Goal: Information Seeking & Learning: Check status

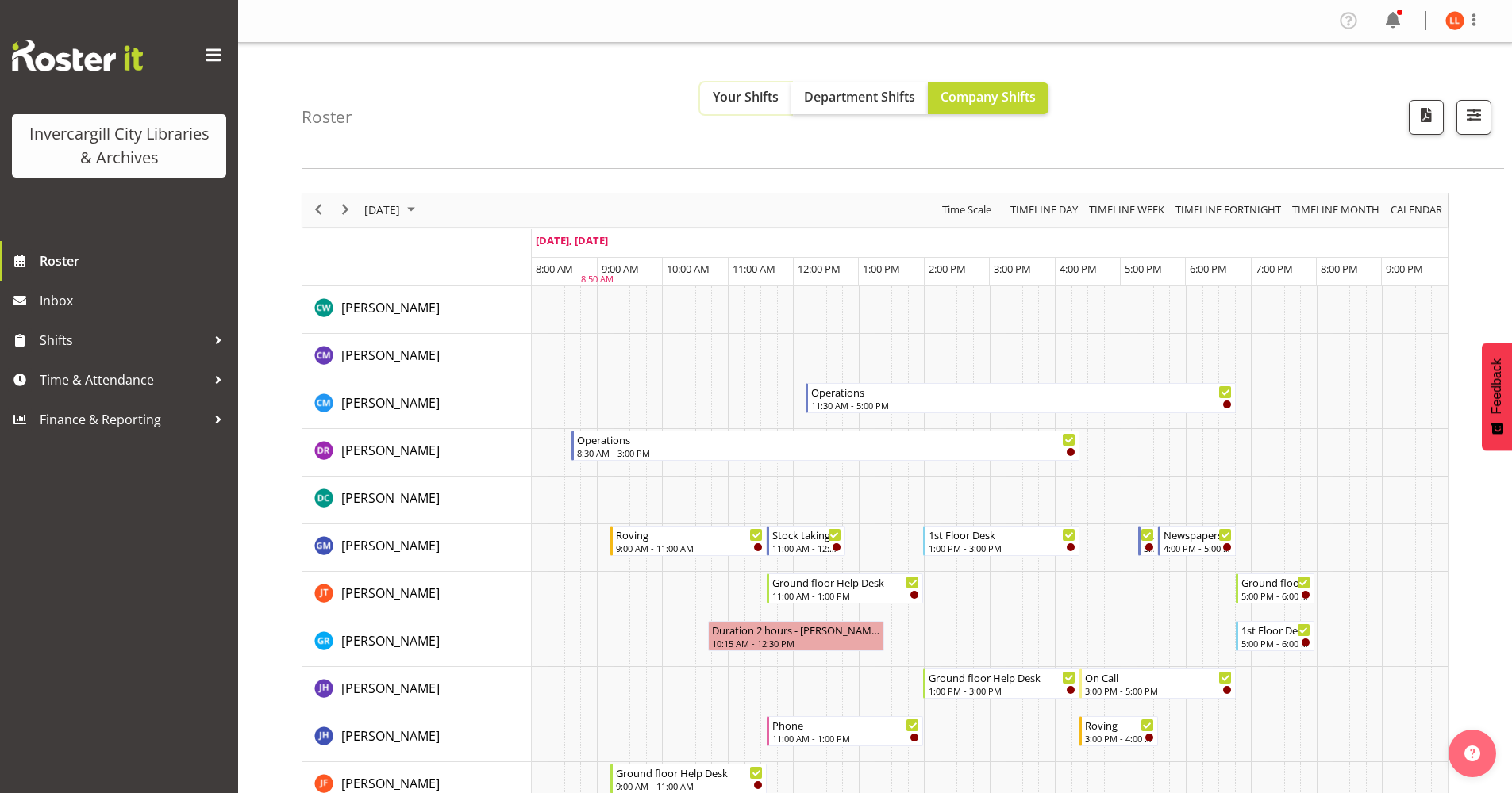
click at [732, 100] on span "Your Shifts" at bounding box center [745, 96] width 65 height 17
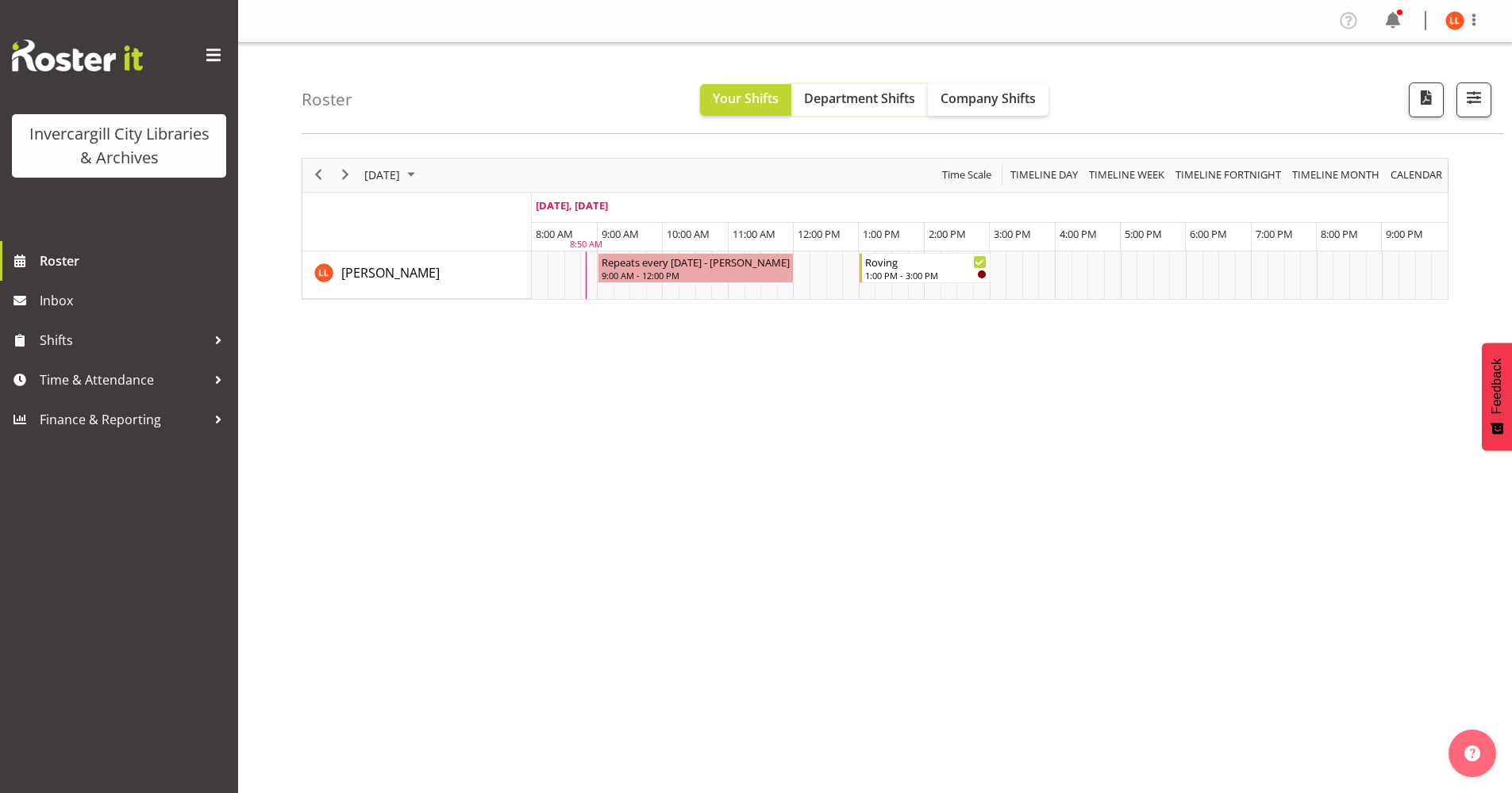
click at [866, 104] on span "Department Shifts" at bounding box center [860, 98] width 111 height 17
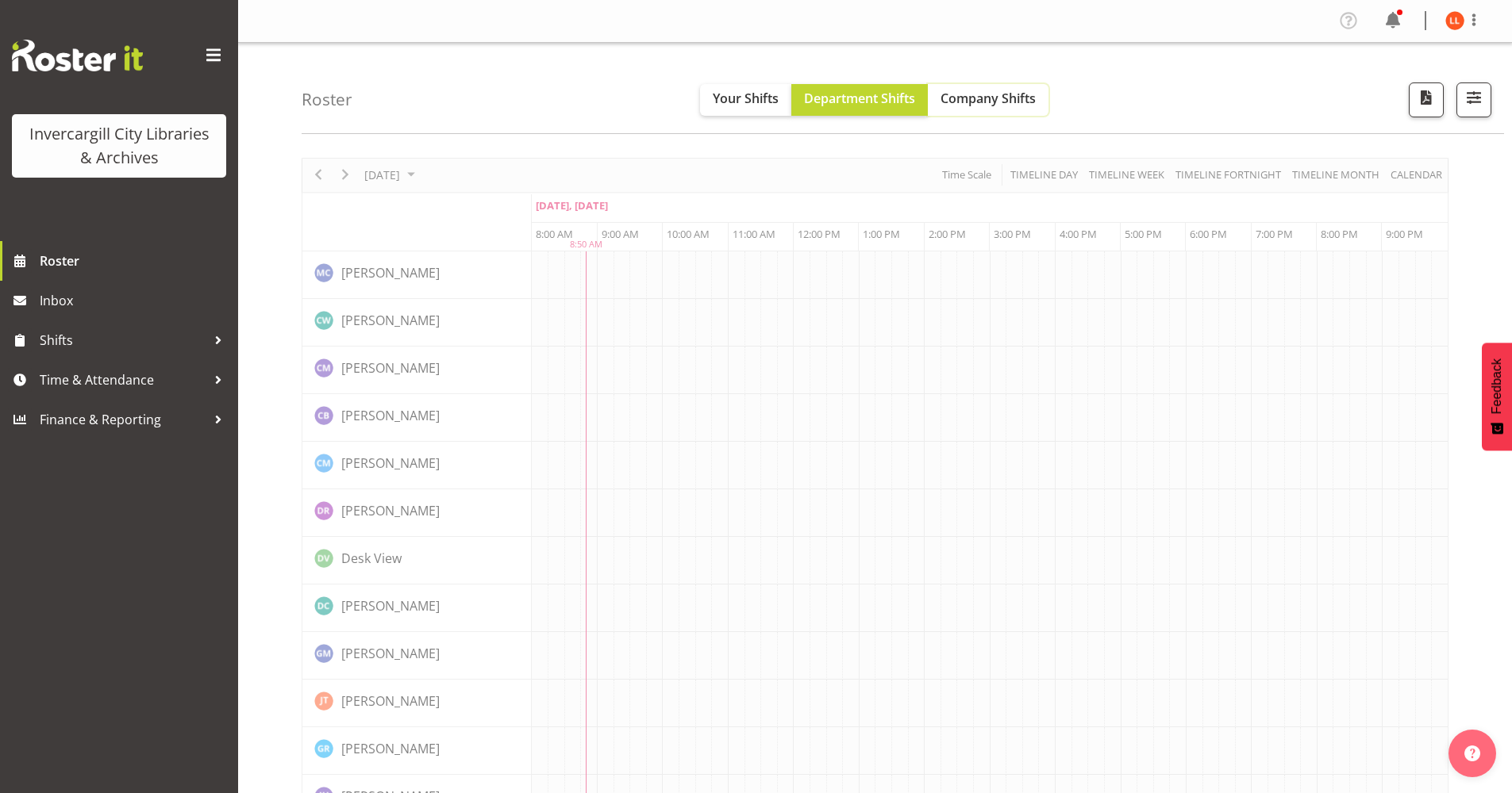
click at [966, 99] on span "Company Shifts" at bounding box center [988, 98] width 95 height 17
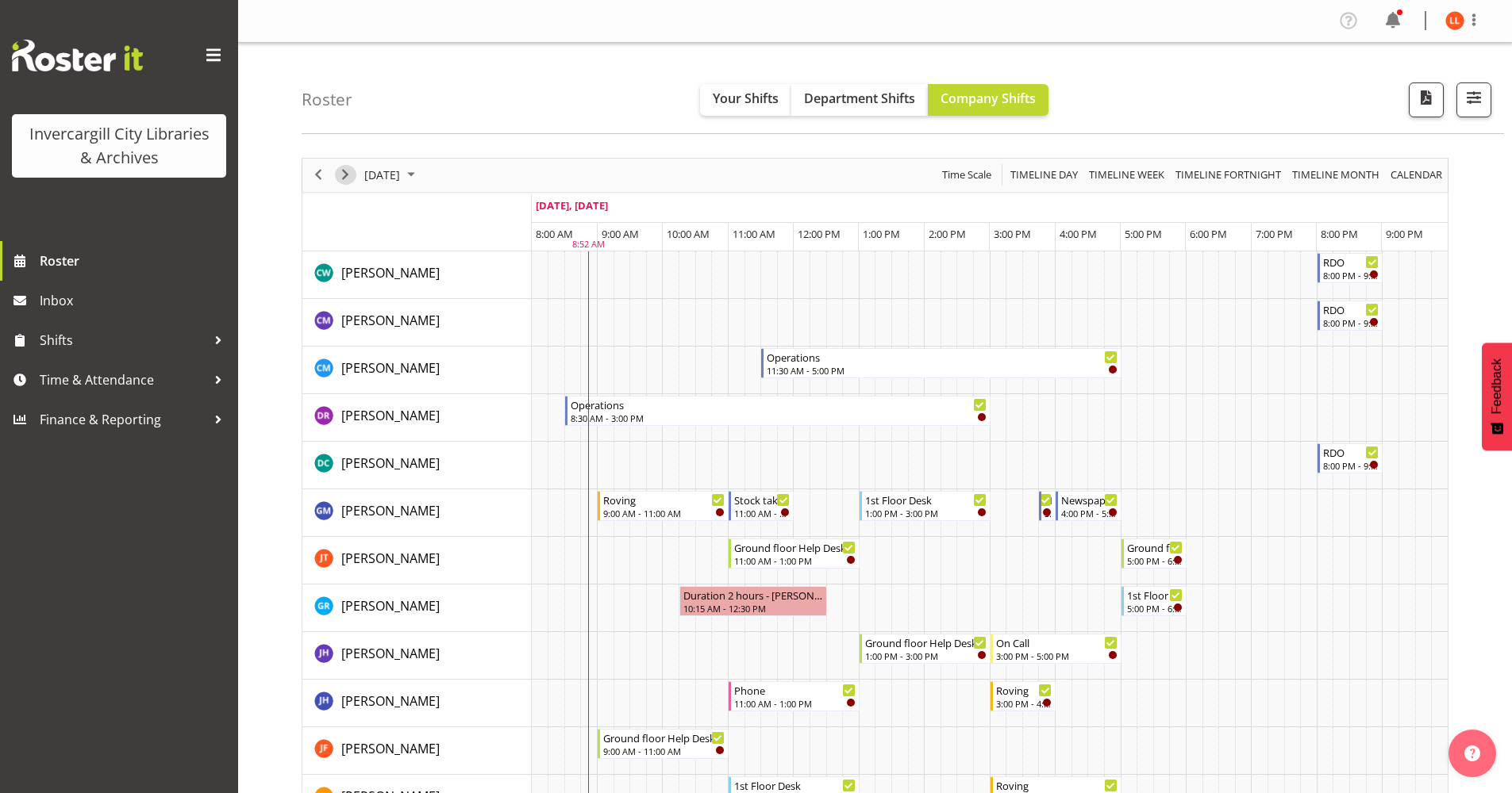
click at [342, 175] on span "Next" at bounding box center [344, 175] width 19 height 20
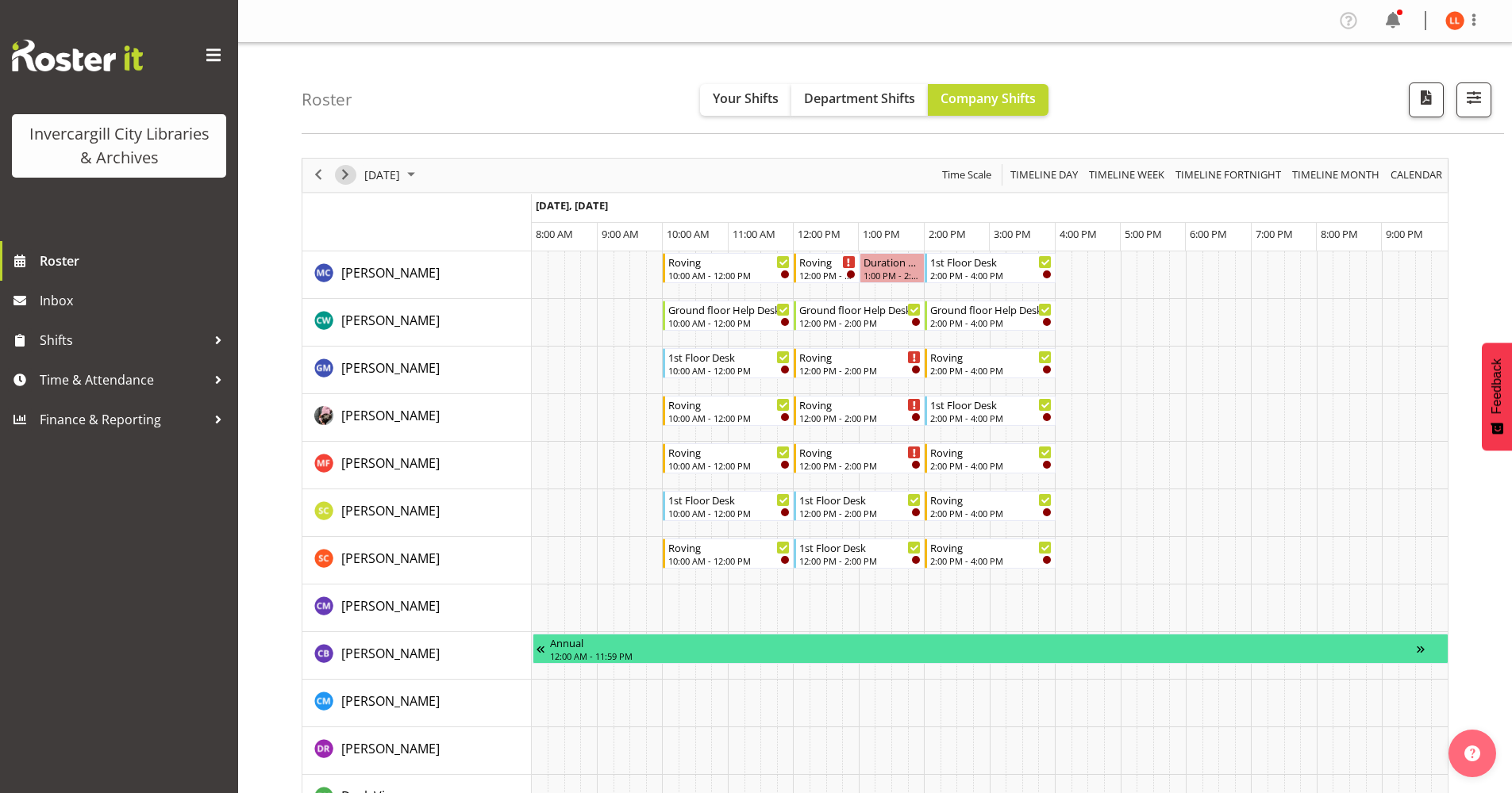
click at [345, 173] on span "Next" at bounding box center [344, 175] width 19 height 20
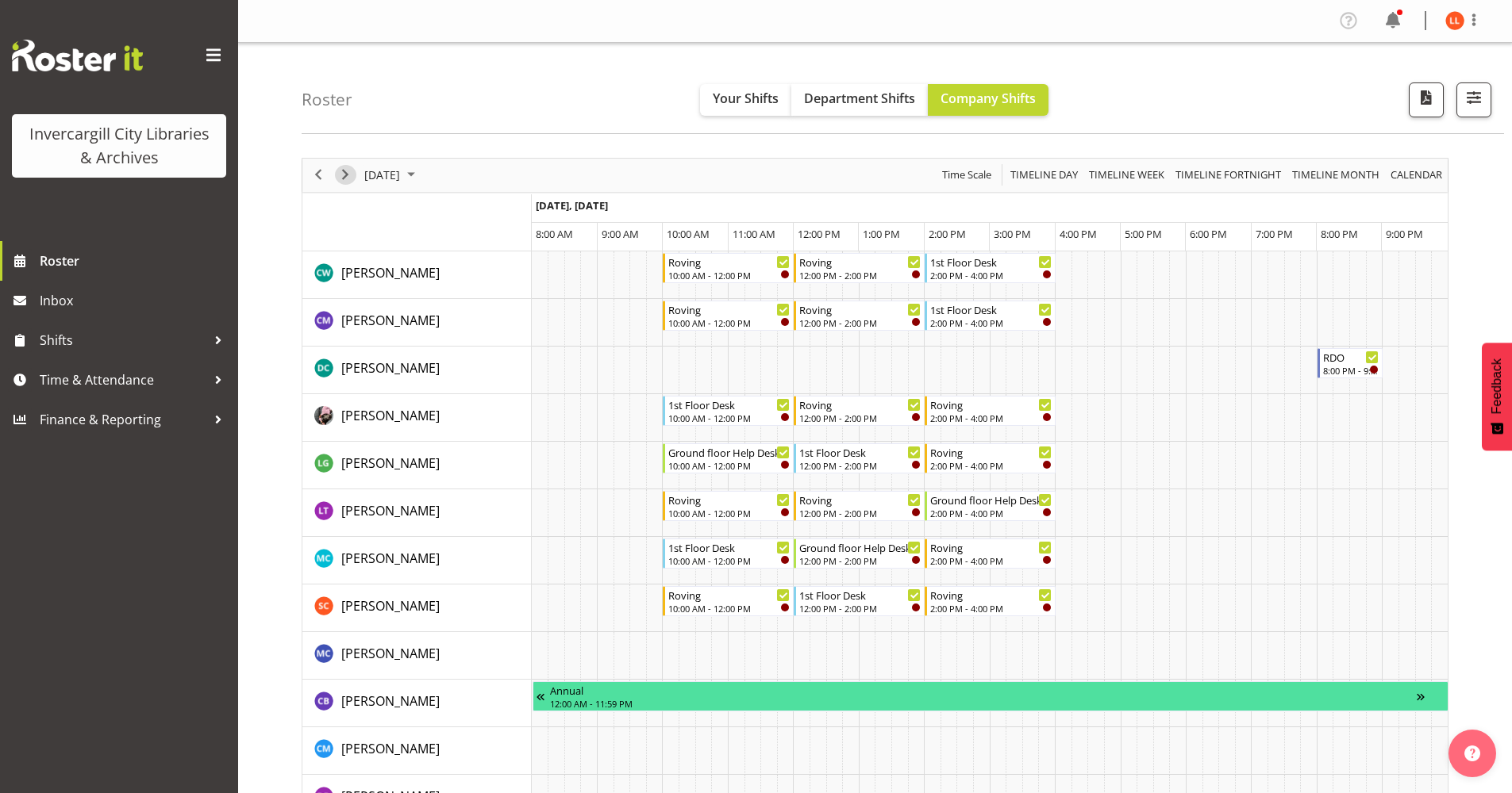
click at [345, 173] on span "Next" at bounding box center [344, 175] width 19 height 20
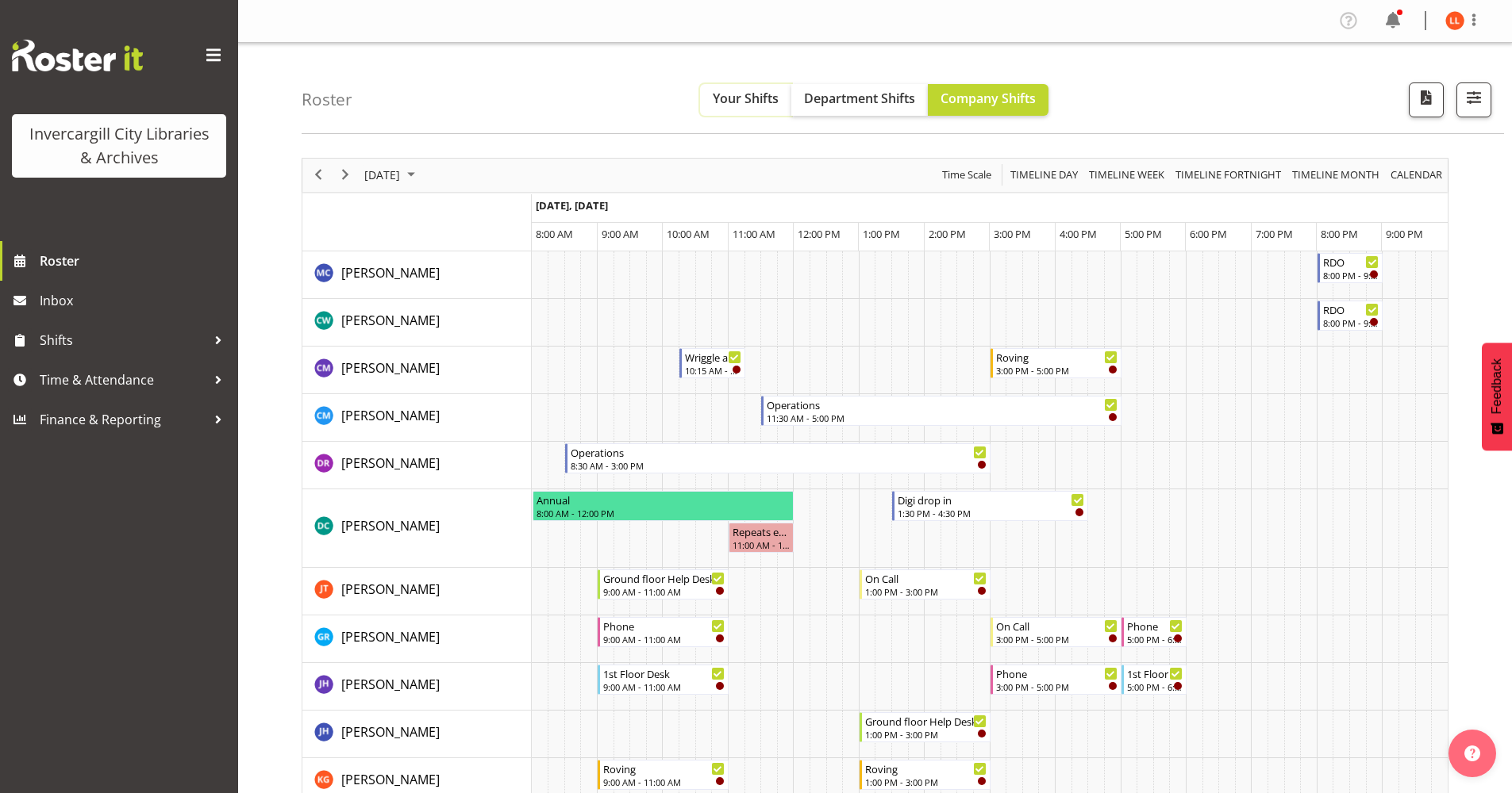
click at [743, 98] on span "Your Shifts" at bounding box center [745, 98] width 65 height 17
